Goal: Information Seeking & Learning: Learn about a topic

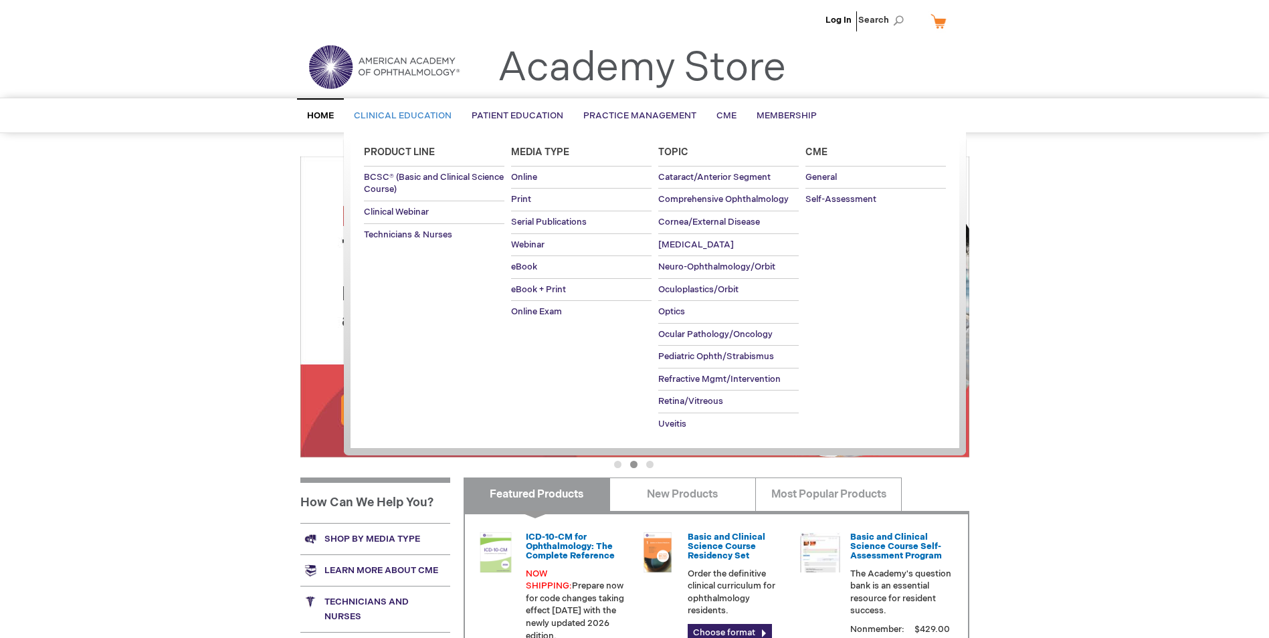
click at [666, 147] on span "Topic" at bounding box center [673, 152] width 30 height 11
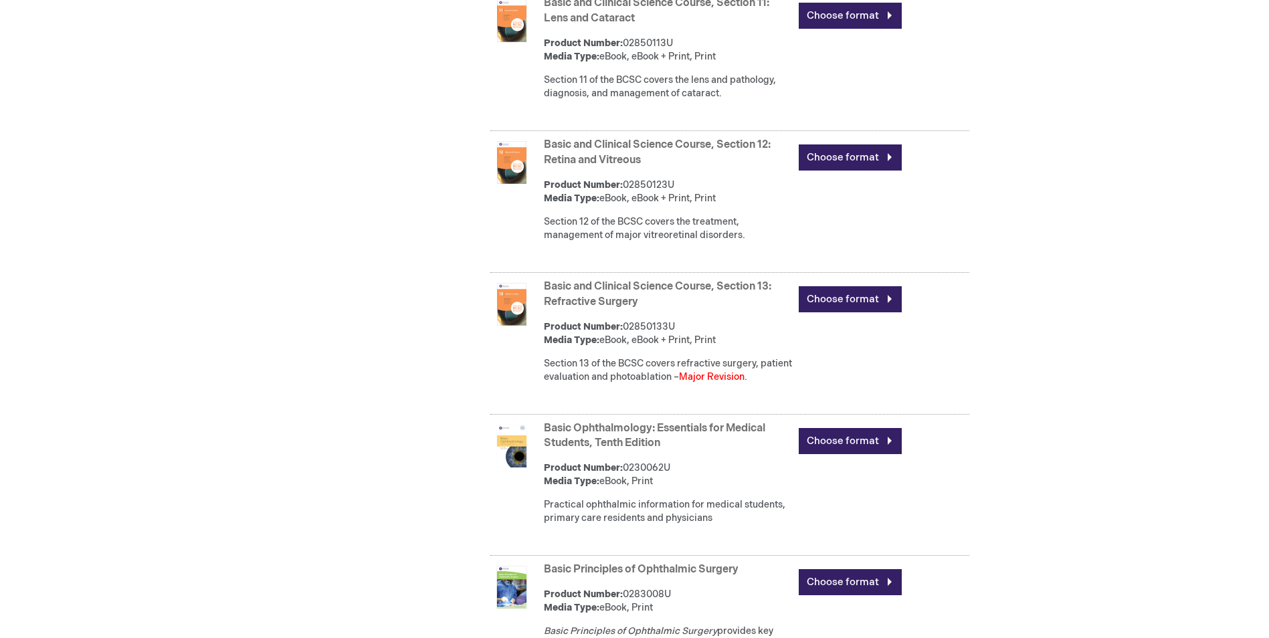
scroll to position [2260, 0]
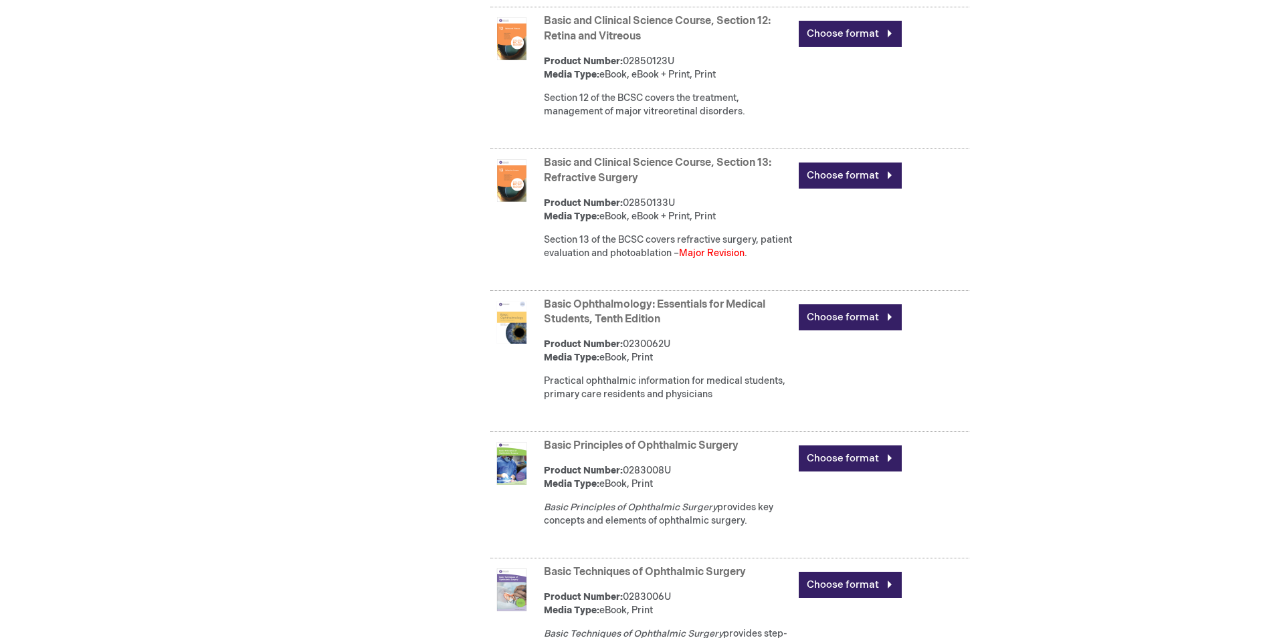
click at [731, 259] on font "Major Revision" at bounding box center [712, 253] width 66 height 11
click at [592, 260] on div "Section 13 of the BCSC covers refractive surgery, patient evaluation and photoa…" at bounding box center [668, 247] width 248 height 27
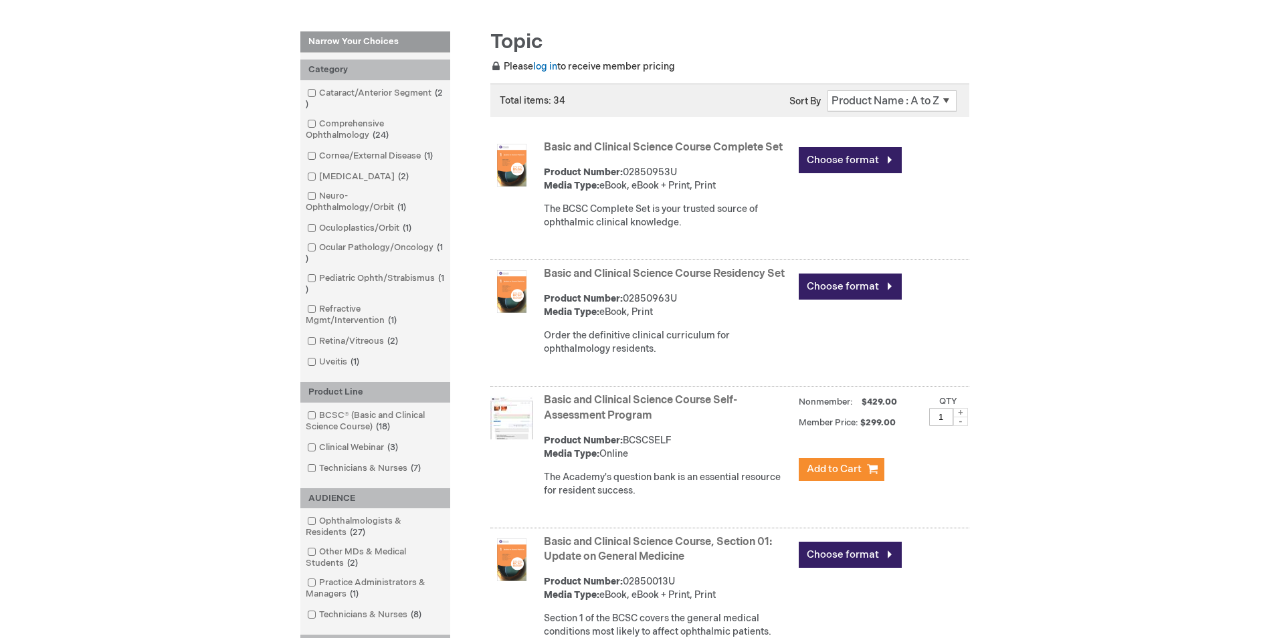
scroll to position [52, 0]
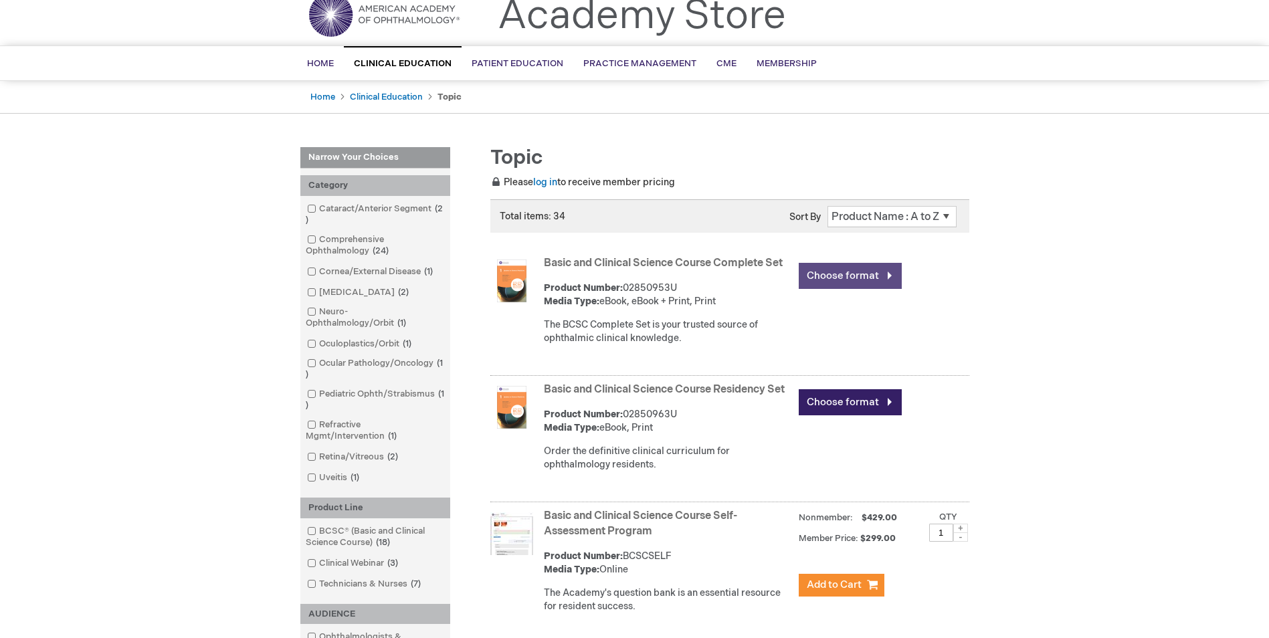
click at [827, 282] on link "Choose format" at bounding box center [850, 276] width 103 height 26
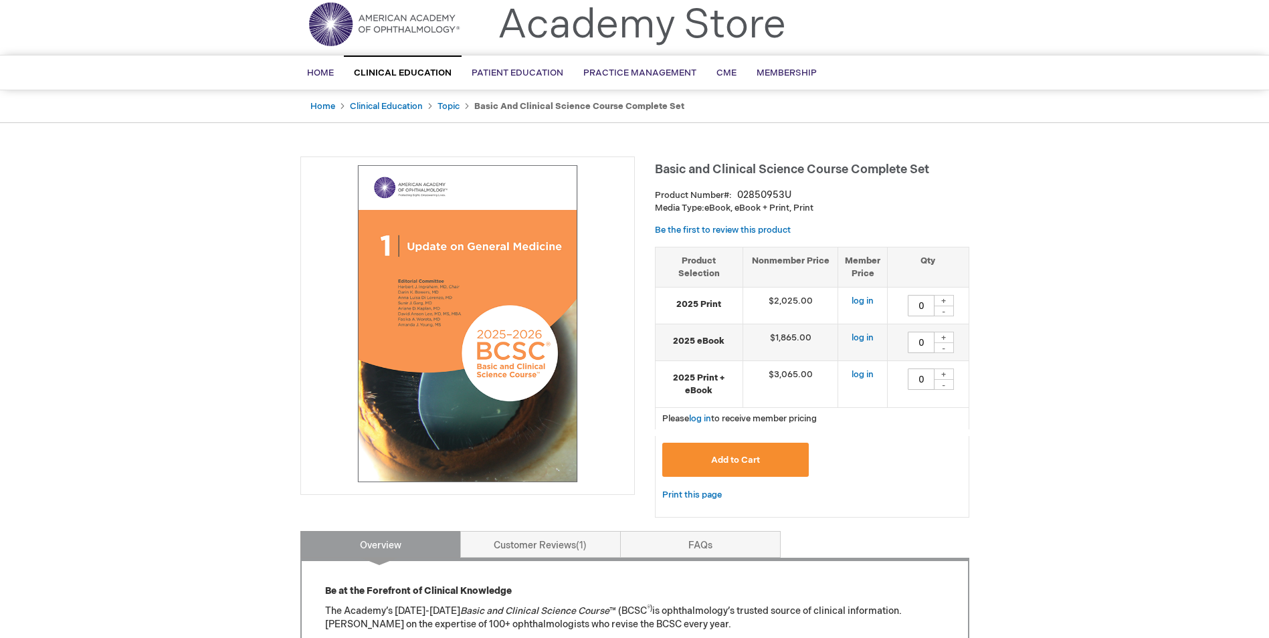
scroll to position [67, 0]
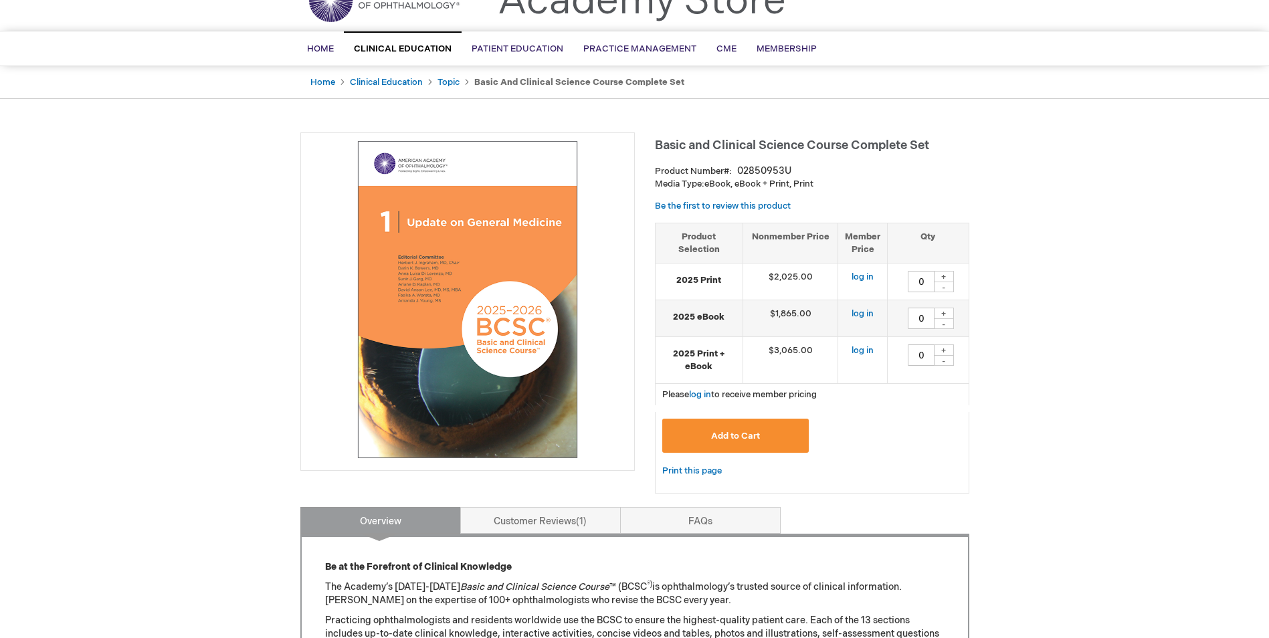
click at [703, 359] on strong "2025 Print + eBook" at bounding box center [699, 360] width 74 height 25
drag, startPoint x: 703, startPoint y: 359, endPoint x: 770, endPoint y: 373, distance: 68.5
click at [770, 373] on td "$3,065.00" at bounding box center [791, 360] width 96 height 47
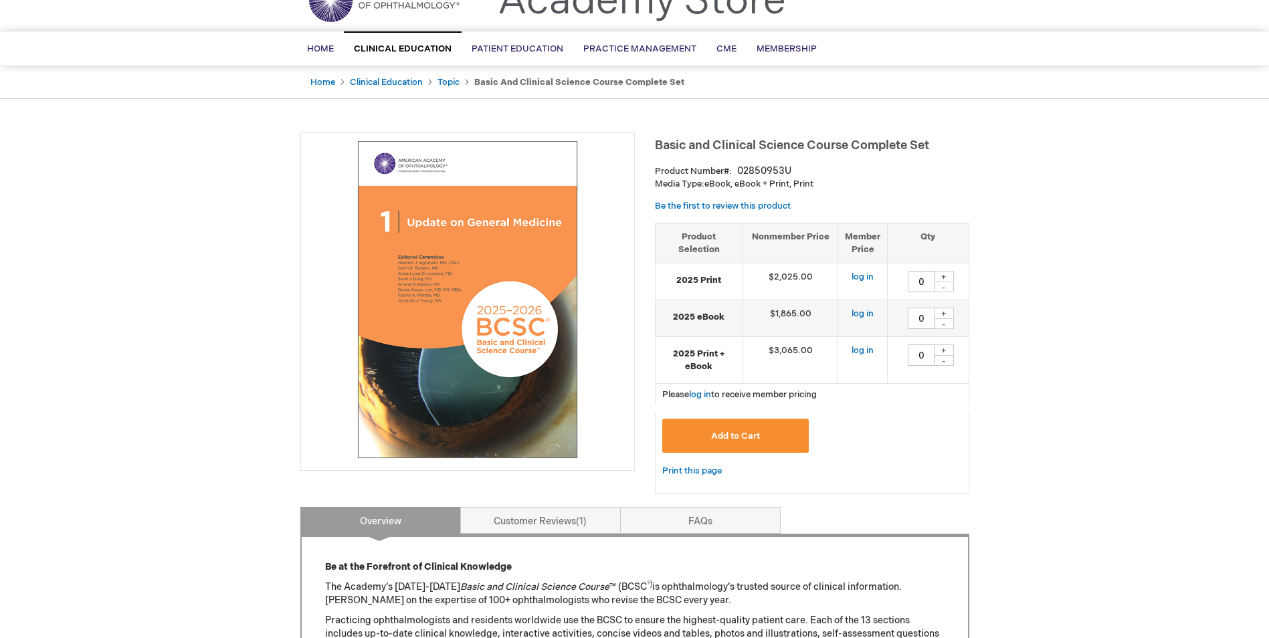
click at [791, 316] on td "$1,865.00" at bounding box center [791, 318] width 96 height 37
click at [791, 315] on td "$1,865.00" at bounding box center [791, 318] width 96 height 37
drag, startPoint x: 526, startPoint y: 353, endPoint x: 418, endPoint y: 227, distance: 166.1
click at [418, 227] on img at bounding box center [468, 300] width 320 height 320
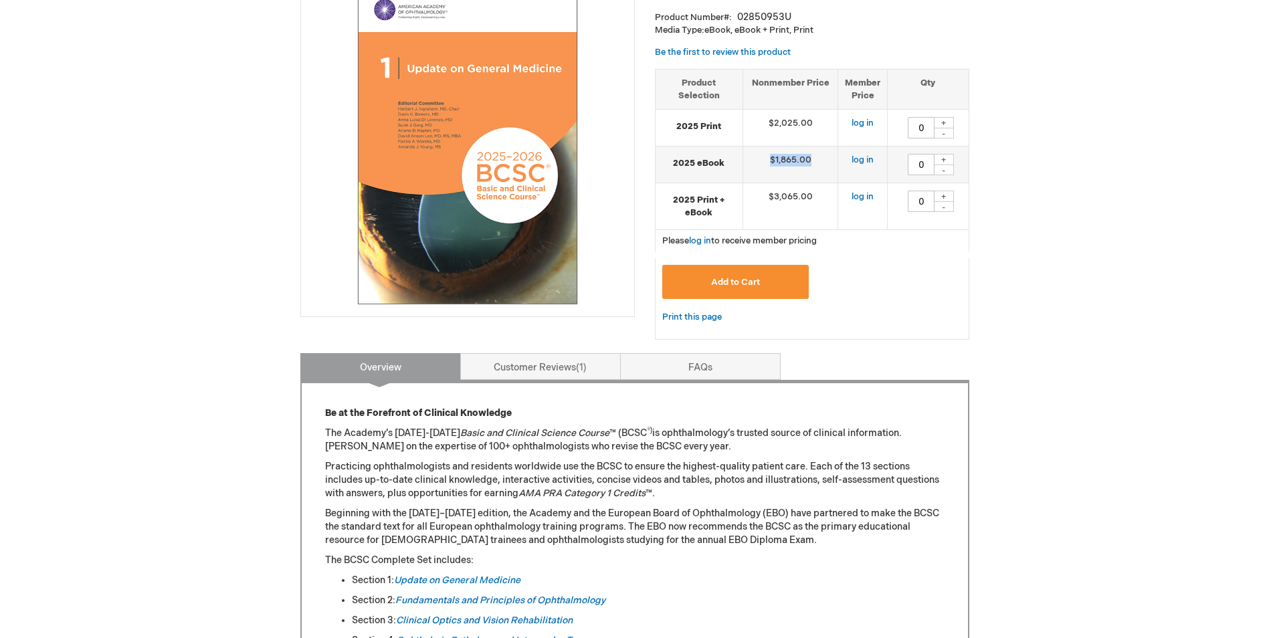
scroll to position [335, 0]
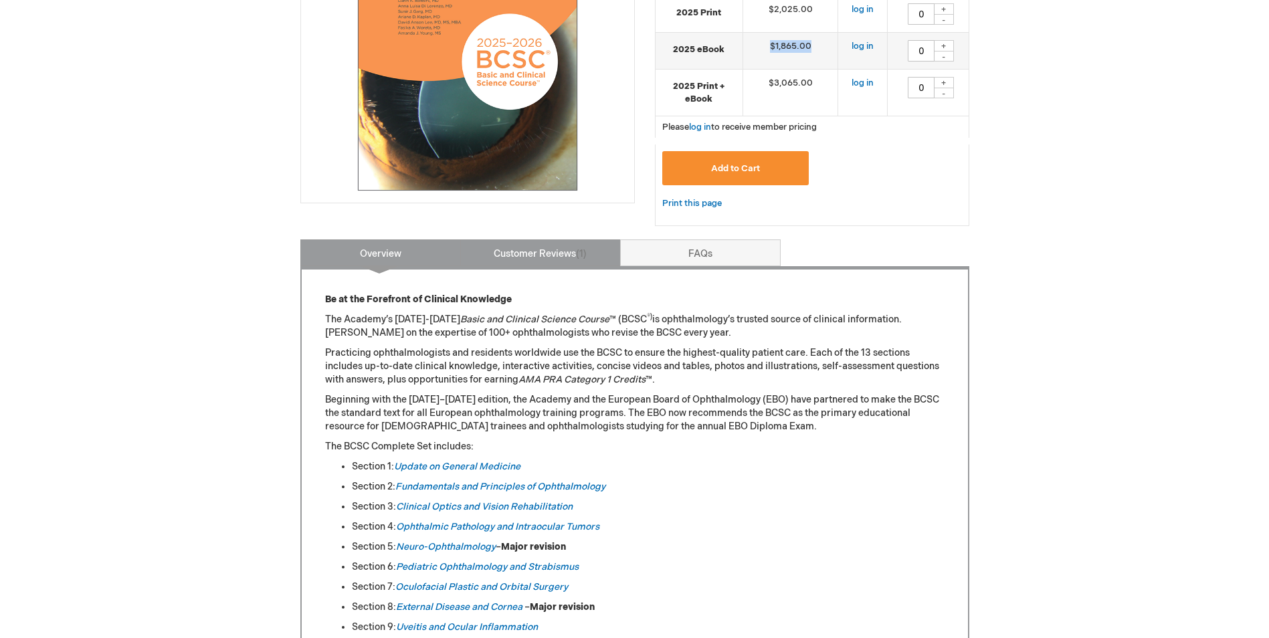
drag, startPoint x: 567, startPoint y: 248, endPoint x: 634, endPoint y: 273, distance: 71.0
click at [567, 248] on link "Customer Reviews 1" at bounding box center [540, 253] width 161 height 27
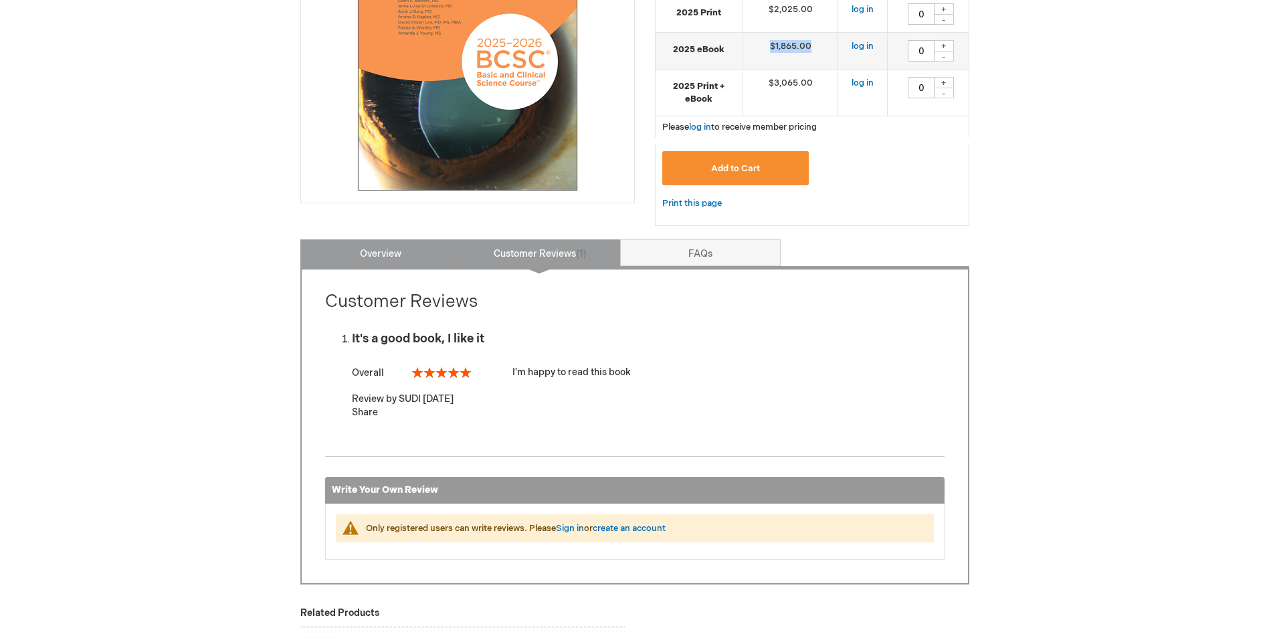
click at [353, 250] on link "Overview" at bounding box center [380, 253] width 161 height 27
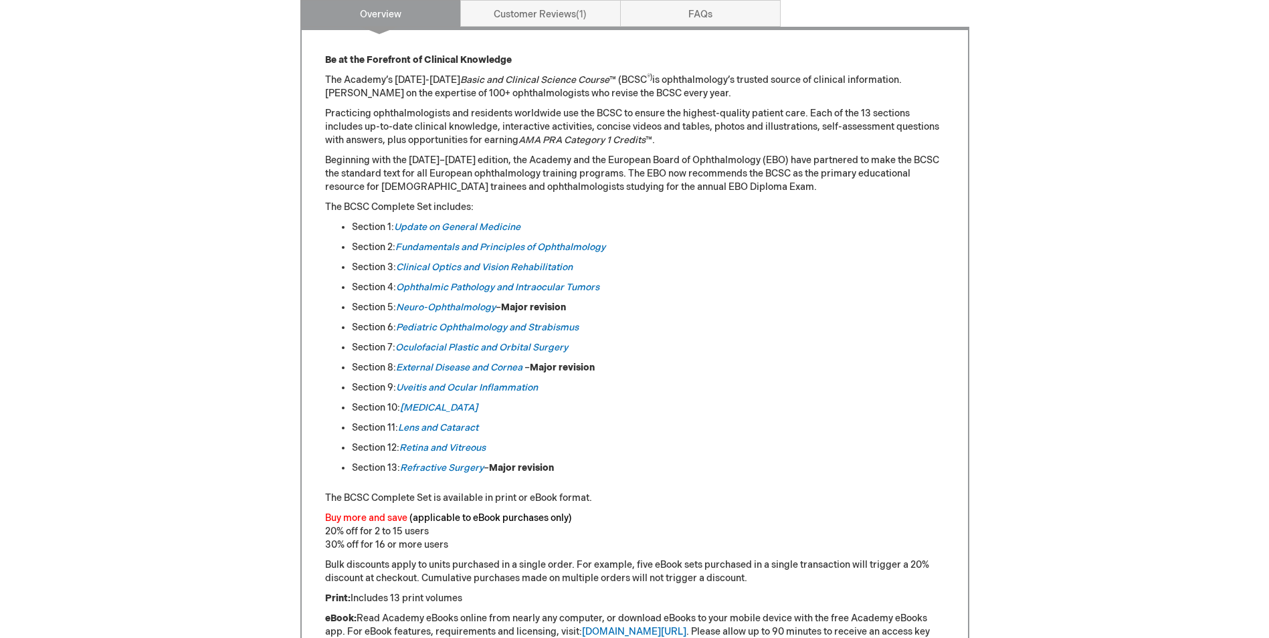
click at [519, 473] on strong "Major revision" at bounding box center [521, 467] width 65 height 11
click at [519, 472] on strong "Major revision" at bounding box center [521, 467] width 65 height 11
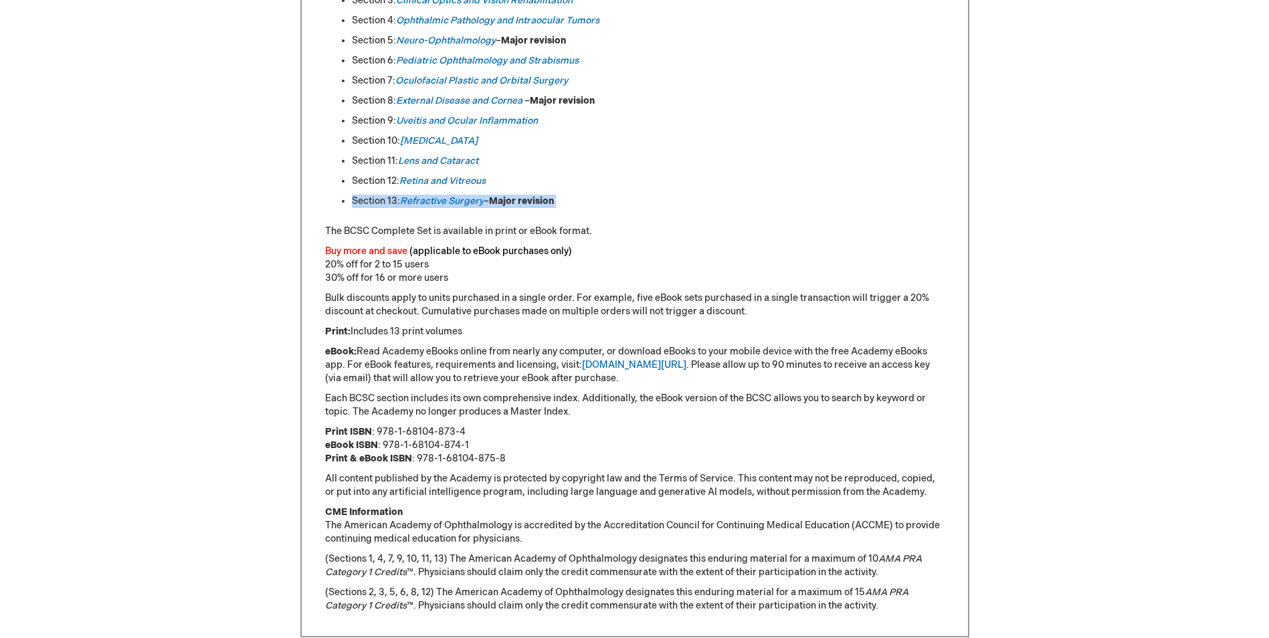
scroll to position [842, 0]
click at [603, 366] on link "aao.org/ebooks" at bounding box center [634, 364] width 104 height 11
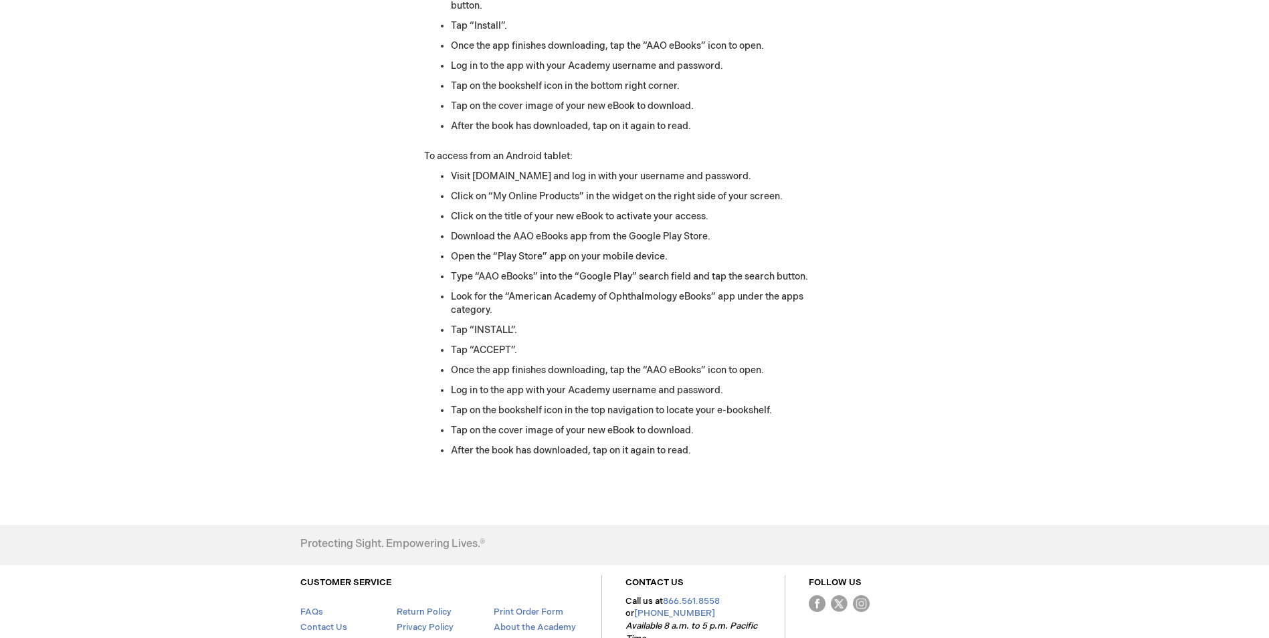
scroll to position [1871, 0]
